Goal: Task Accomplishment & Management: Use online tool/utility

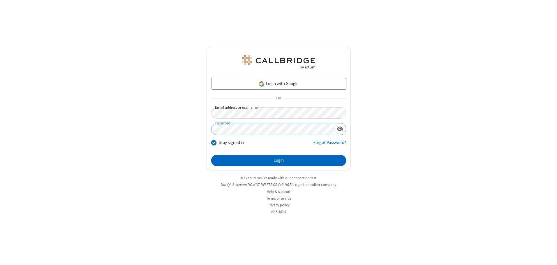
click at [279, 160] on button "Login" at bounding box center [278, 161] width 135 height 12
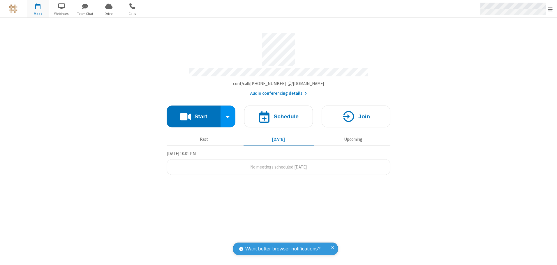
click at [551, 9] on span "Open menu" at bounding box center [550, 9] width 5 height 6
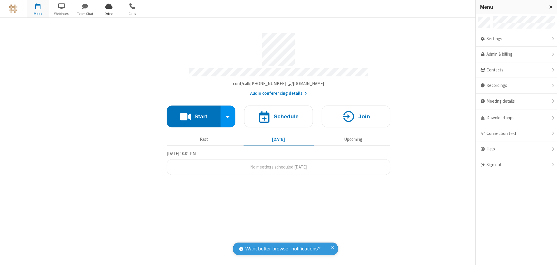
click at [109, 13] on span "Drive" at bounding box center [109, 13] width 22 height 5
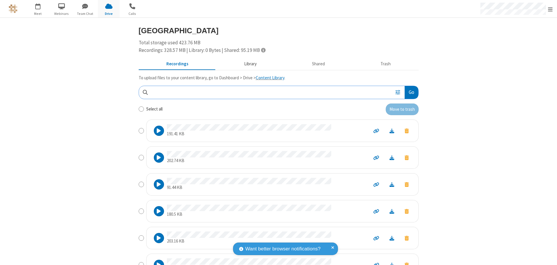
click at [247, 64] on button "Library" at bounding box center [250, 64] width 68 height 11
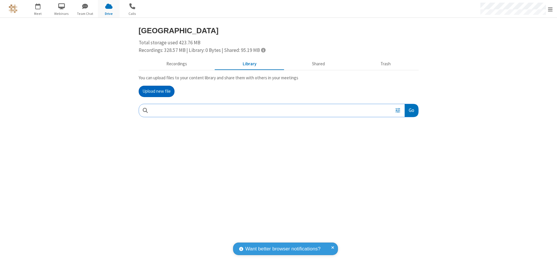
click at [157, 91] on button "Upload new file" at bounding box center [157, 92] width 36 height 12
